Goal: Task Accomplishment & Management: Manage account settings

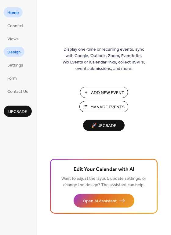
click at [14, 52] on span "Design" at bounding box center [13, 52] width 13 height 6
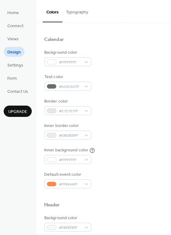
scroll to position [37, 0]
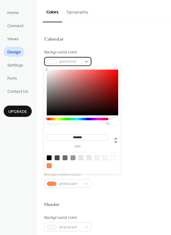
click at [88, 61] on div "#FFFFFFFF" at bounding box center [67, 61] width 47 height 9
click at [117, 62] on div "Background color #FFFFFFFF" at bounding box center [103, 57] width 119 height 17
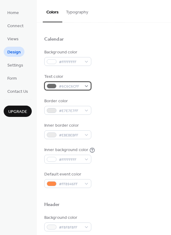
click at [86, 86] on div "#6C6C6CFF" at bounding box center [67, 85] width 47 height 9
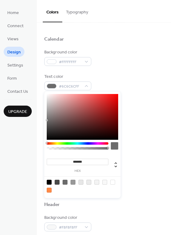
click at [100, 143] on div at bounding box center [78, 143] width 62 height 2
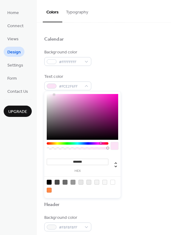
drag, startPoint x: 70, startPoint y: 116, endPoint x: 54, endPoint y: 95, distance: 27.1
click at [54, 95] on div at bounding box center [82, 117] width 71 height 46
type input "*******"
click at [121, 69] on div "Background color #FFFFFFFF Text color #FCE3F6FF Border color #E7E7E7FF Inner bo…" at bounding box center [103, 118] width 119 height 139
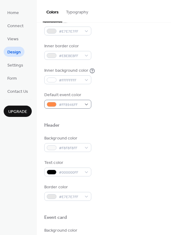
scroll to position [117, 0]
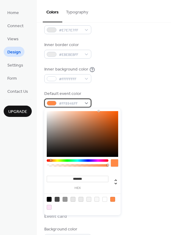
click at [84, 101] on div "#FF8946FF" at bounding box center [67, 102] width 47 height 9
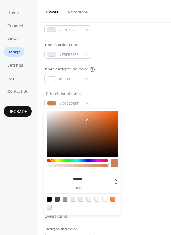
click at [87, 121] on div at bounding box center [82, 134] width 71 height 46
click at [82, 161] on div at bounding box center [78, 160] width 62 height 2
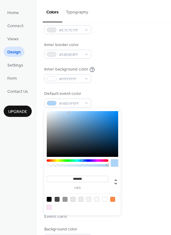
type input "*******"
drag, startPoint x: 81, startPoint y: 134, endPoint x: 65, endPoint y: 113, distance: 27.0
click at [65, 113] on div at bounding box center [82, 134] width 71 height 46
click at [129, 88] on div "Background color #FFFFFFFF Text color #FCE3F6FF Border color #E7E7E7FF Inner bo…" at bounding box center [103, 38] width 119 height 139
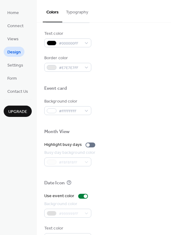
scroll to position [261, 0]
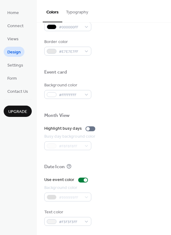
click at [78, 203] on div "Use event color Background color #999999FF Text color #F3F3F3FF" at bounding box center [103, 201] width 119 height 49
click at [78, 206] on div "Use event color Background color #999999FF Text color #F3F3F3FF" at bounding box center [103, 201] width 119 height 49
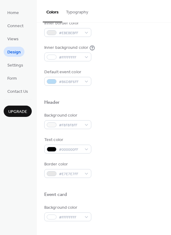
scroll to position [52, 0]
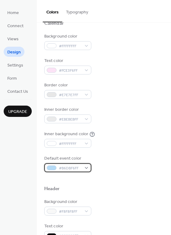
click at [78, 167] on span "#B6DBF6FF" at bounding box center [70, 168] width 23 height 6
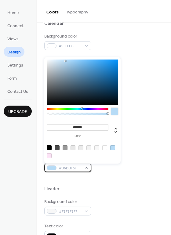
click at [72, 167] on span "#B6DBF6FF" at bounding box center [70, 168] width 23 height 6
copy span "B6DBF6FF"
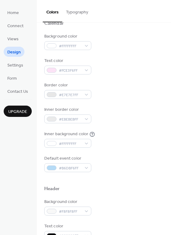
click at [119, 193] on div "Header" at bounding box center [103, 190] width 119 height 8
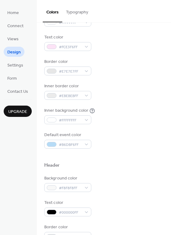
scroll to position [261, 0]
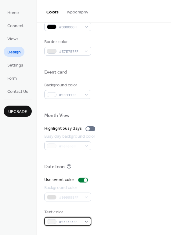
click at [76, 221] on span "#F3F3F3FF" at bounding box center [70, 222] width 23 height 6
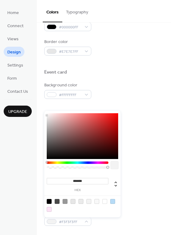
click at [82, 179] on input "*******" at bounding box center [78, 181] width 62 height 6
click at [79, 181] on input "*******" at bounding box center [78, 181] width 62 height 6
paste input "********"
type input "*********"
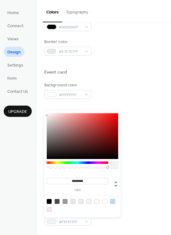
click at [156, 145] on div "Busy day background color #F8F8F8FF" at bounding box center [103, 141] width 119 height 17
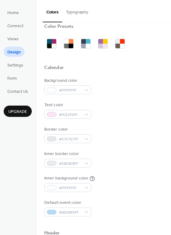
scroll to position [0, 0]
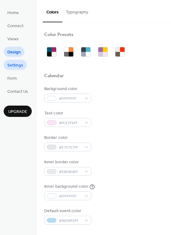
click at [18, 66] on span "Settings" at bounding box center [15, 65] width 16 height 6
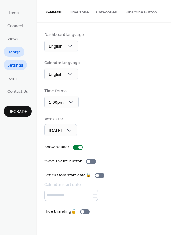
click at [18, 53] on span "Design" at bounding box center [13, 52] width 13 height 6
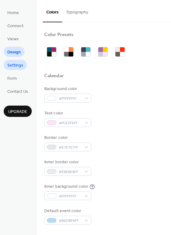
click at [17, 63] on span "Settings" at bounding box center [15, 65] width 16 height 6
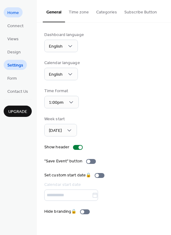
click at [15, 13] on span "Home" at bounding box center [13, 13] width 12 height 6
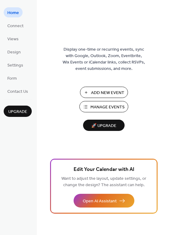
click at [106, 105] on span "Manage Events" at bounding box center [107, 107] width 34 height 6
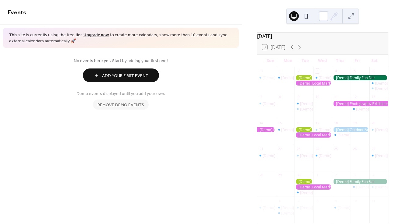
click at [315, 86] on div at bounding box center [314, 83] width 38 height 5
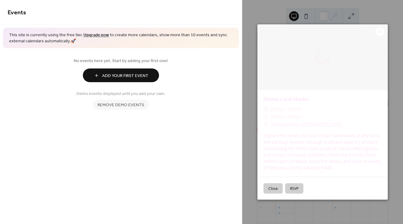
click at [275, 188] on button "Close" at bounding box center [273, 189] width 19 height 10
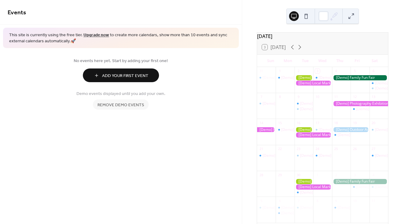
click at [315, 85] on div at bounding box center [314, 83] width 38 height 5
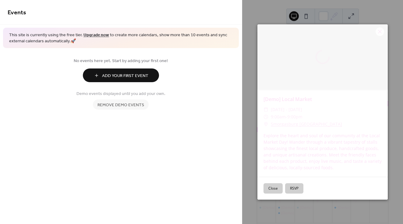
click at [276, 188] on button "Close" at bounding box center [273, 189] width 19 height 10
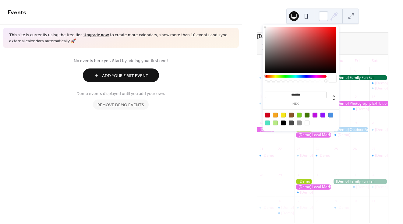
click at [333, 18] on icon at bounding box center [334, 16] width 9 height 9
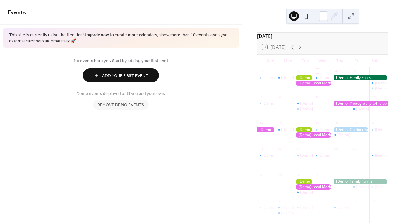
click at [350, 40] on div "September 2025" at bounding box center [322, 36] width 131 height 7
click at [345, 80] on div at bounding box center [360, 77] width 56 height 5
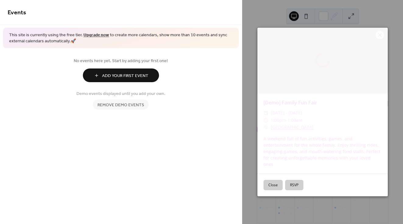
click at [275, 185] on button "Close" at bounding box center [273, 185] width 19 height 10
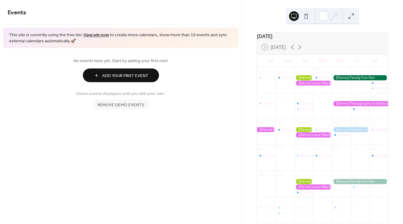
click at [135, 104] on span "Remove demo events" at bounding box center [121, 105] width 47 height 6
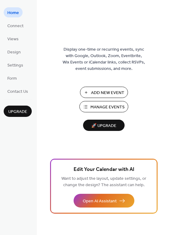
click at [16, 57] on ul "Home Connect Views Design Settings Form Contact Us" at bounding box center [18, 51] width 28 height 89
click at [15, 50] on span "Design" at bounding box center [13, 52] width 13 height 6
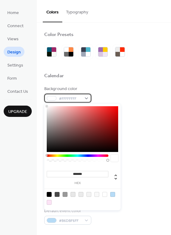
click at [65, 97] on span "#FFFFFFFF" at bounding box center [70, 98] width 23 height 6
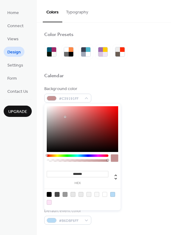
click at [65, 117] on div at bounding box center [82, 129] width 71 height 46
type input "*******"
drag, startPoint x: 65, startPoint y: 117, endPoint x: 39, endPoint y: 99, distance: 31.8
click at [39, 99] on body "Home Connect Views Design Settings Form Contact Us Upgrade Design Upgrade Color…" at bounding box center [85, 117] width 171 height 235
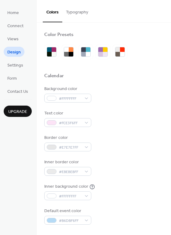
click at [82, 79] on div "Calendar" at bounding box center [103, 77] width 119 height 8
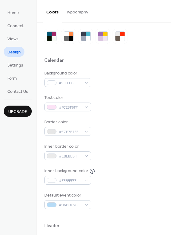
scroll to position [16, 0]
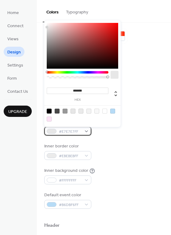
click at [82, 131] on div "#E7E7E7FF" at bounding box center [67, 131] width 47 height 9
click at [114, 108] on div at bounding box center [82, 114] width 77 height 19
click at [113, 111] on div at bounding box center [112, 111] width 5 height 5
type input "*******"
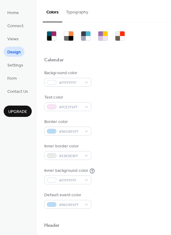
click at [150, 58] on div "Calendar" at bounding box center [103, 61] width 119 height 8
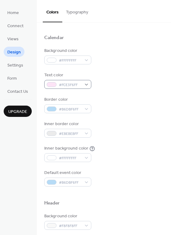
scroll to position [39, 0]
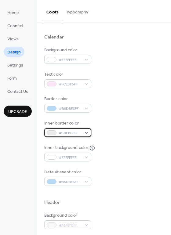
click at [77, 132] on span "#EBEBEBFF" at bounding box center [70, 133] width 23 height 6
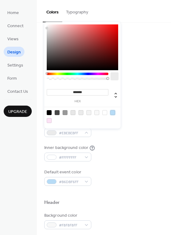
click at [112, 111] on div at bounding box center [112, 112] width 5 height 5
type input "*******"
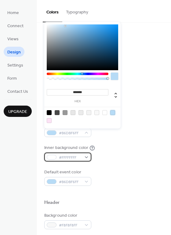
click at [75, 156] on span "#FFFFFFFF" at bounding box center [70, 157] width 23 height 6
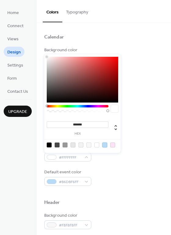
click at [105, 145] on div at bounding box center [104, 144] width 5 height 5
type input "*******"
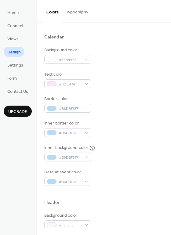
click at [123, 137] on div "Background color #FFFFFFFF Text color #FCE3F6FF Border color #B6DBF6FF Inner bo…" at bounding box center [103, 116] width 119 height 139
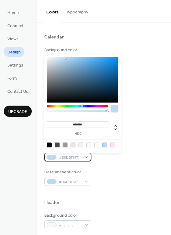
click at [69, 157] on span "#B6DBF6FF" at bounding box center [70, 157] width 23 height 6
type input "*******"
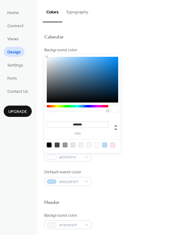
drag, startPoint x: 58, startPoint y: 70, endPoint x: 41, endPoint y: 50, distance: 26.1
click at [41, 50] on body "Home Connect Views Design Settings Form Contact Us Upgrade Design Upgrade Color…" at bounding box center [85, 117] width 171 height 235
click at [126, 46] on div at bounding box center [103, 44] width 119 height 5
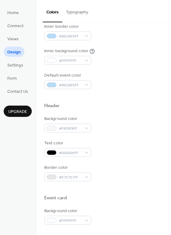
scroll to position [136, 0]
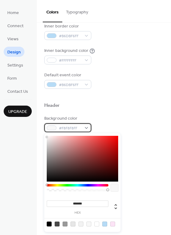
click at [78, 125] on span "#F8F8F8FF" at bounding box center [70, 128] width 23 height 6
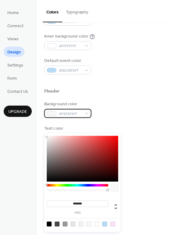
scroll to position [157, 0]
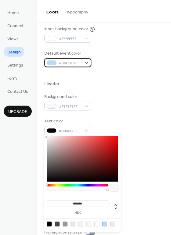
click at [70, 60] on span "#B6DBF6FF" at bounding box center [70, 63] width 23 height 6
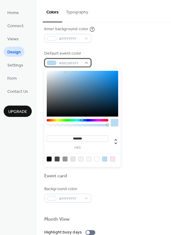
click at [66, 61] on span "#B6DBF6FF" at bounding box center [70, 63] width 23 height 6
copy span "B6DBF6FF"
click at [143, 70] on div at bounding box center [103, 74] width 119 height 14
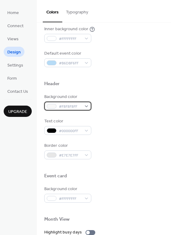
click at [76, 104] on span "#F8F8F8FF" at bounding box center [70, 106] width 23 height 6
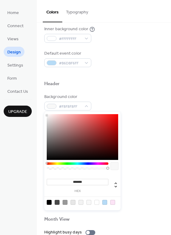
click at [82, 180] on input "*******" at bounding box center [78, 182] width 62 height 6
paste input "********"
type input "*********"
click at [135, 178] on div "Event card" at bounding box center [103, 177] width 119 height 8
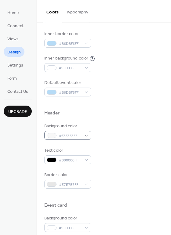
scroll to position [122, 0]
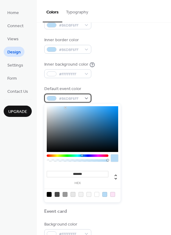
click at [68, 100] on span "#B6DBF6FF" at bounding box center [70, 98] width 23 height 6
click at [123, 112] on div at bounding box center [103, 109] width 119 height 14
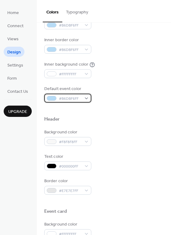
click at [66, 98] on span "#B6DBF6FF" at bounding box center [70, 98] width 23 height 6
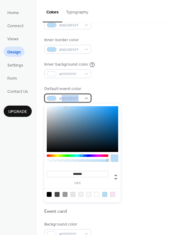
click at [66, 98] on span "#B6DBF6FF" at bounding box center [70, 98] width 23 height 6
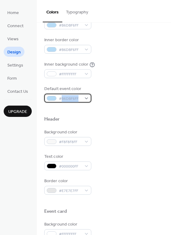
copy span "B6DBF6FF"
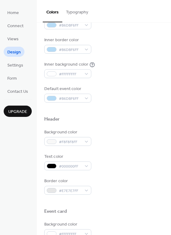
click at [128, 106] on div at bounding box center [103, 109] width 119 height 14
click at [65, 144] on span "#F8F8F8FF" at bounding box center [70, 142] width 23 height 6
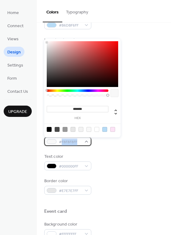
click at [65, 144] on span "#F8F8F8FF" at bounding box center [70, 142] width 23 height 6
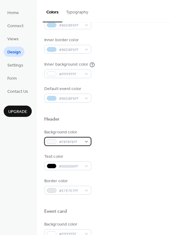
click at [50, 141] on div at bounding box center [52, 141] width 10 height 5
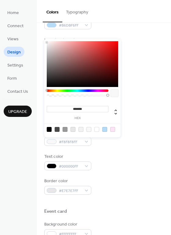
click at [79, 106] on input "*******" at bounding box center [78, 109] width 62 height 6
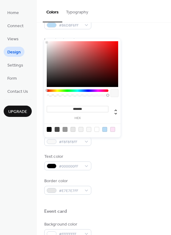
click at [79, 106] on input "*******" at bounding box center [78, 109] width 62 height 6
paste input "*"
type input "********"
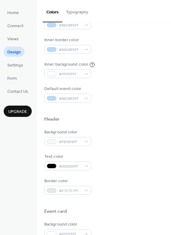
click at [147, 138] on div "Background color #F8F8F8FF" at bounding box center [103, 137] width 119 height 17
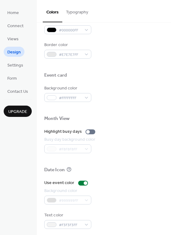
scroll to position [261, 0]
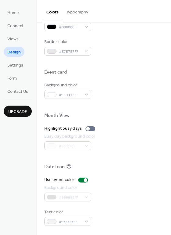
click at [80, 196] on div "#999999FF" at bounding box center [67, 196] width 47 height 9
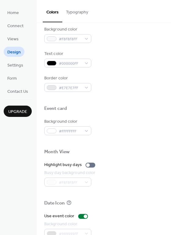
scroll to position [220, 0]
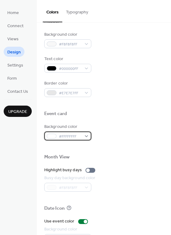
click at [79, 136] on span "#FFFFFFFF" at bounding box center [70, 136] width 23 height 6
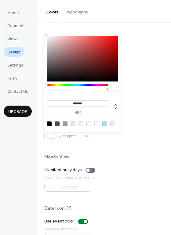
click at [79, 102] on input "*******" at bounding box center [78, 103] width 62 height 6
paste input "********"
type input "*********"
click at [134, 133] on div "Background color #FFFFFFFF" at bounding box center [103, 131] width 119 height 17
